Goal: Check status: Check status

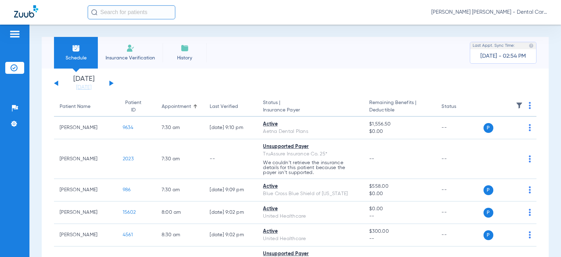
click at [112, 84] on button at bounding box center [111, 82] width 4 height 5
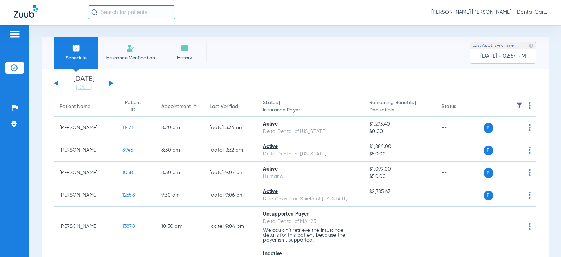
click at [112, 84] on button at bounding box center [111, 82] width 4 height 5
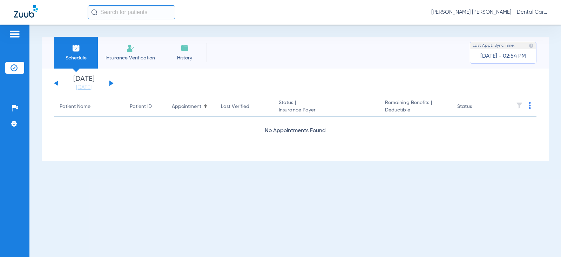
click at [112, 84] on button at bounding box center [111, 82] width 4 height 5
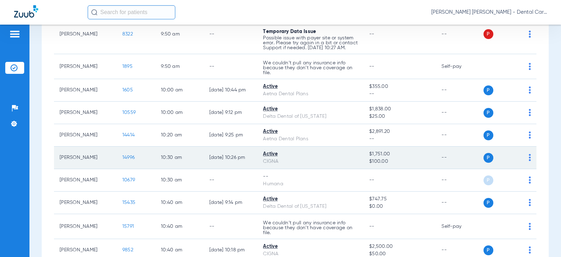
scroll to position [456, 0]
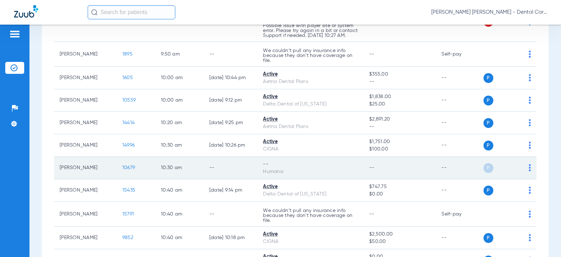
click at [529, 171] on img at bounding box center [530, 167] width 2 height 7
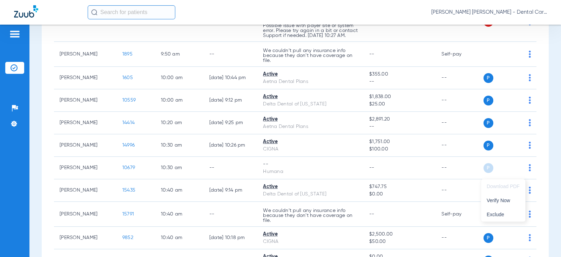
click at [485, 176] on div at bounding box center [280, 128] width 561 height 257
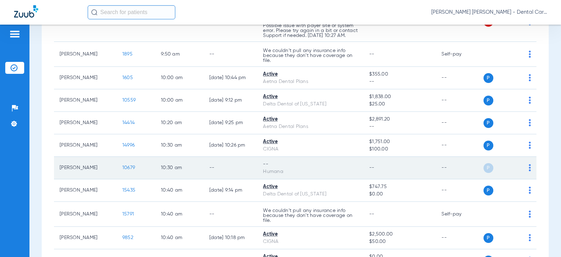
click at [529, 170] on td "P S" at bounding box center [510, 168] width 53 height 22
click at [529, 171] on img at bounding box center [530, 167] width 2 height 7
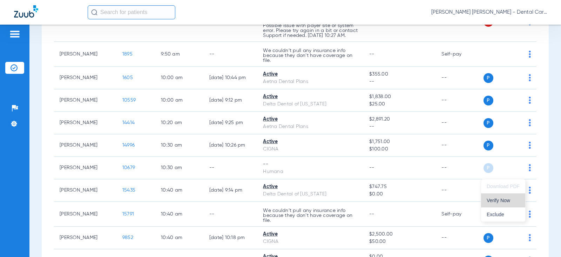
click at [501, 203] on button "Verify Now" at bounding box center [503, 200] width 44 height 14
